Goal: Information Seeking & Learning: Learn about a topic

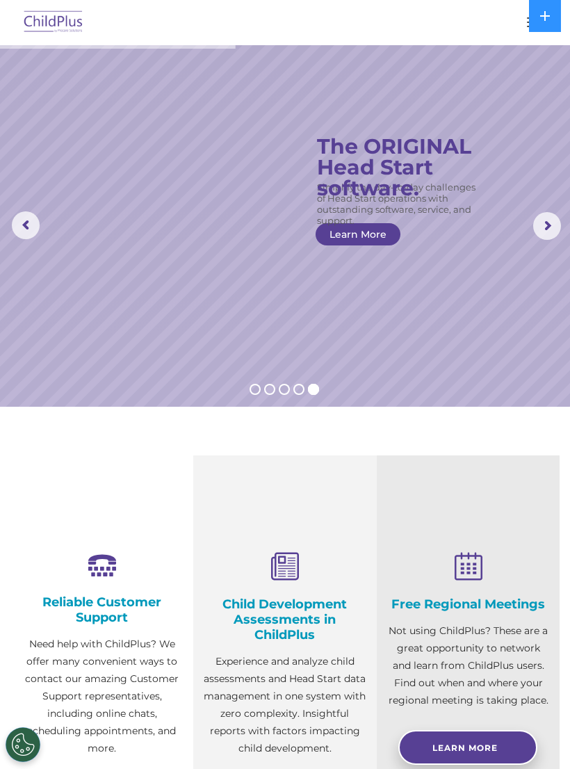
select select "MEDIUM"
click at [58, 19] on img at bounding box center [53, 22] width 65 height 33
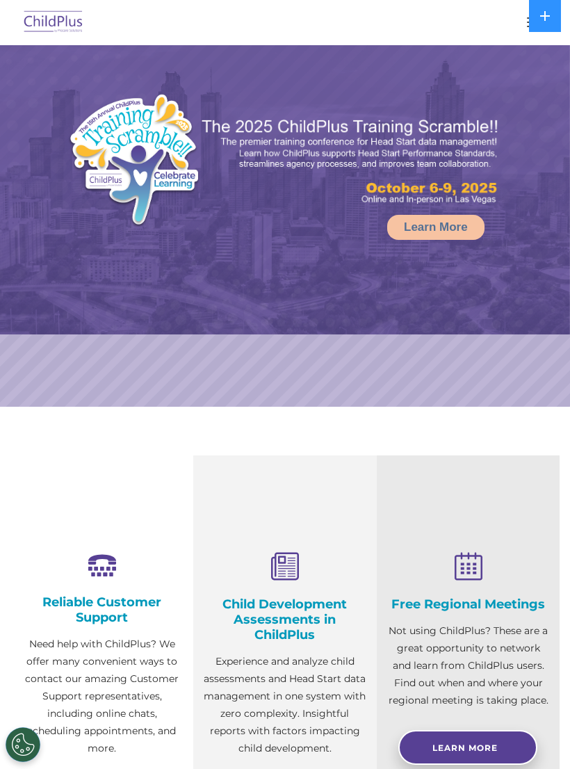
select select "MEDIUM"
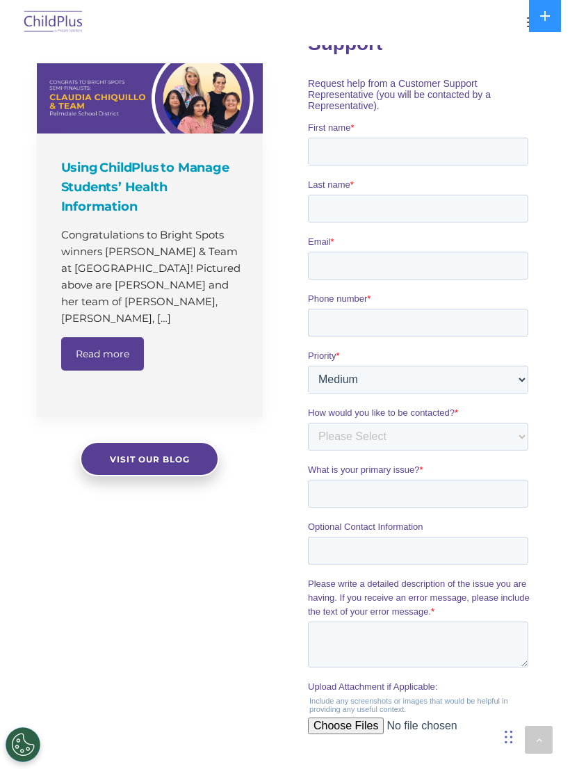
scroll to position [879, 0]
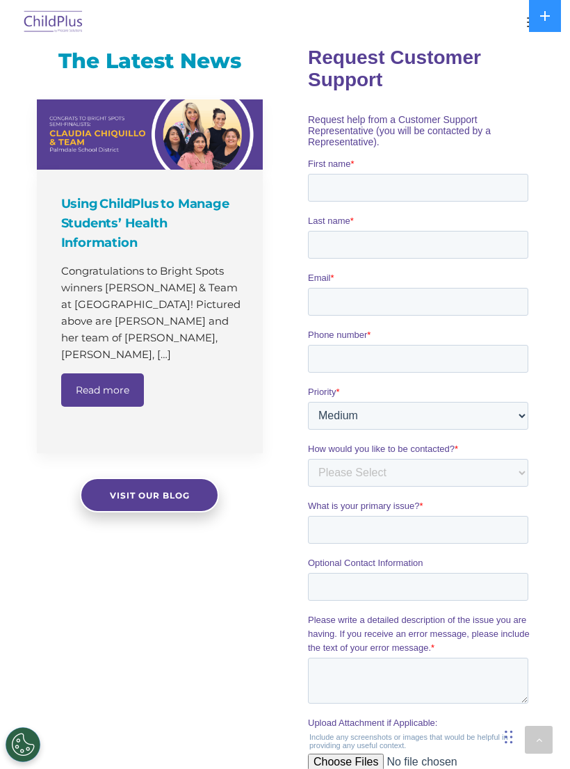
click at [24, 739] on button "Cookies Settings" at bounding box center [23, 744] width 35 height 35
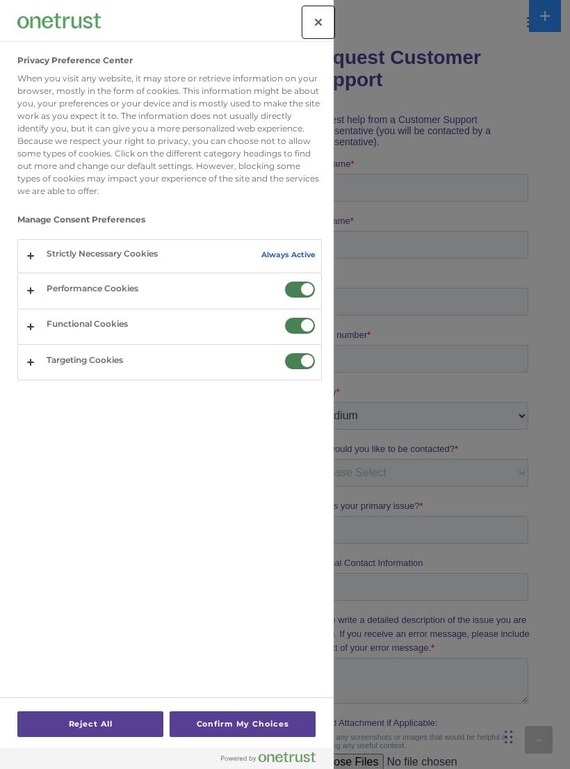
click at [313, 24] on button "Close" at bounding box center [318, 22] width 31 height 31
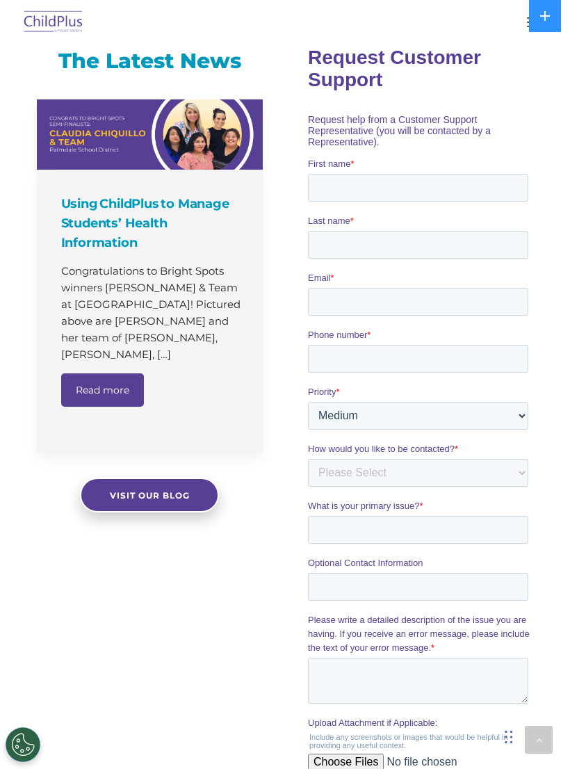
scroll to position [898, 0]
